Goal: Information Seeking & Learning: Learn about a topic

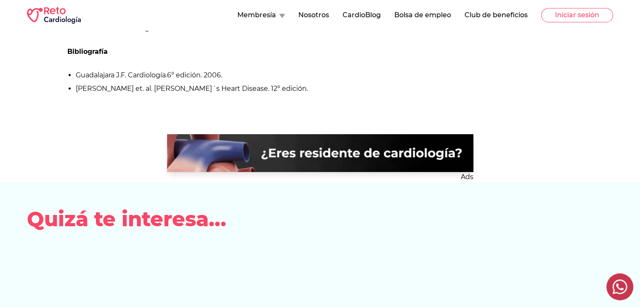
scroll to position [1080, 0]
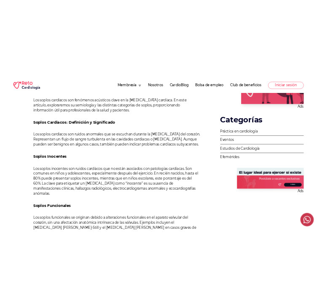
scroll to position [336, 0]
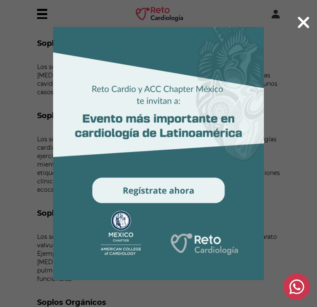
click at [140, 193] on 1 at bounding box center [158, 153] width 317 height 253
click at [310, 23] on div at bounding box center [158, 153] width 317 height 307
click at [301, 21] on icon at bounding box center [303, 22] width 11 height 11
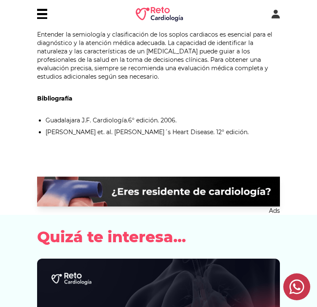
scroll to position [969, 0]
